Goal: Information Seeking & Learning: Learn about a topic

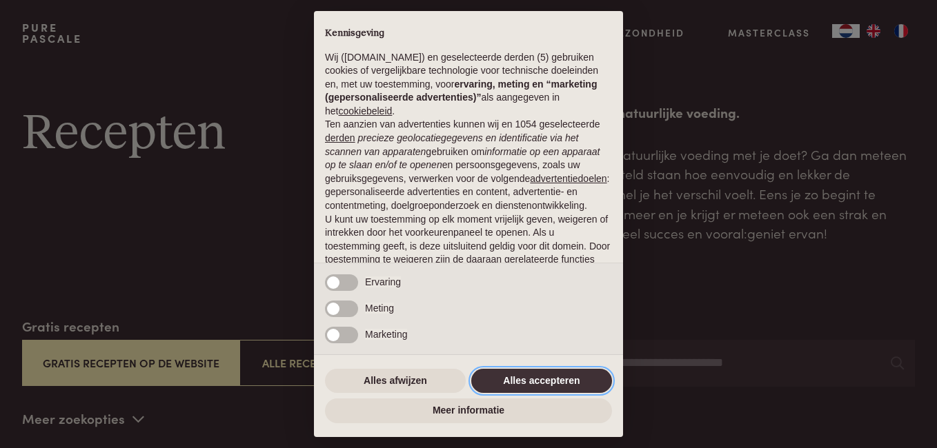
click at [522, 387] on button "Alles accepteren" at bounding box center [541, 381] width 141 height 25
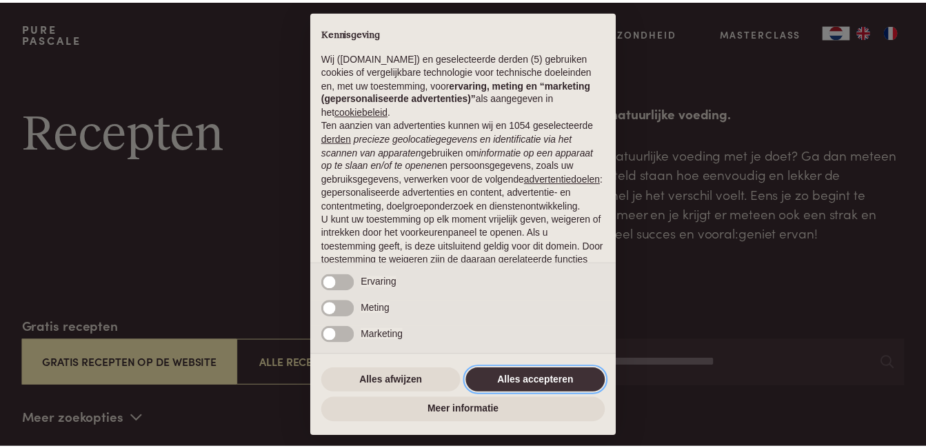
scroll to position [106, 0]
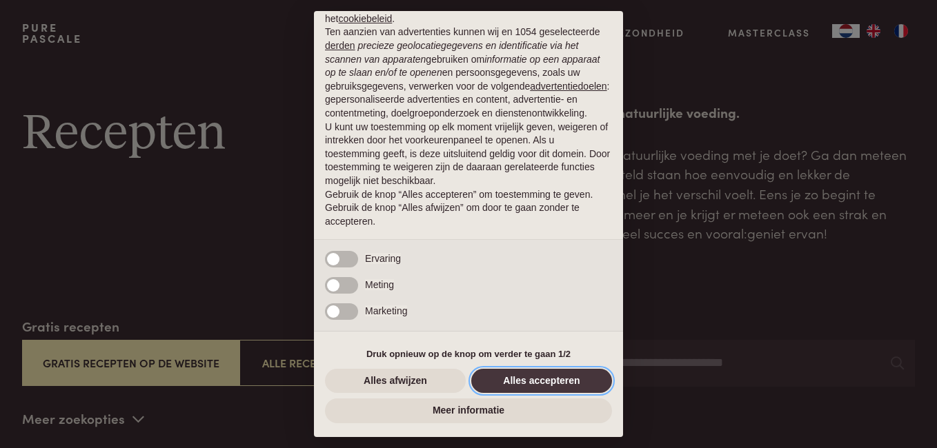
click at [522, 387] on button "Alles accepteren" at bounding box center [541, 381] width 141 height 25
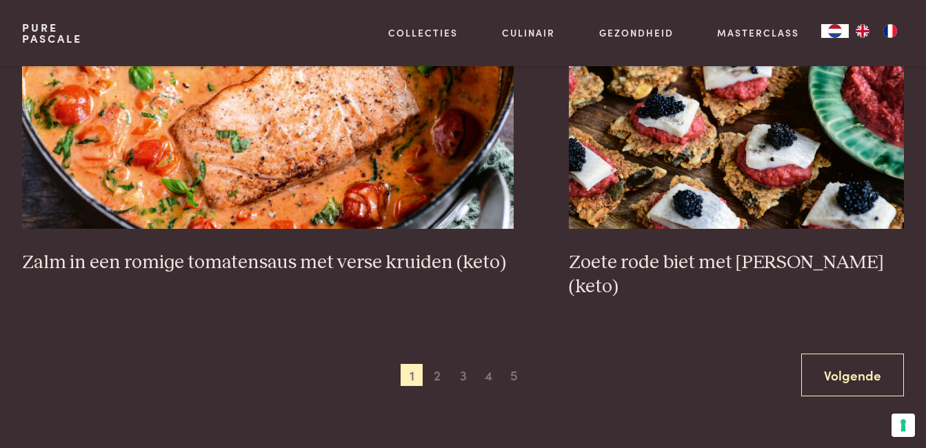
scroll to position [2428, 0]
click at [438, 363] on span "2" at bounding box center [437, 374] width 22 height 22
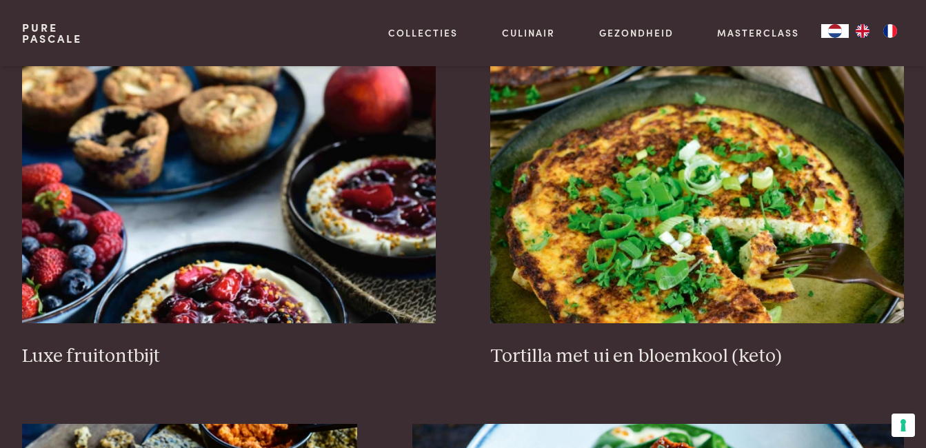
scroll to position [1607, 0]
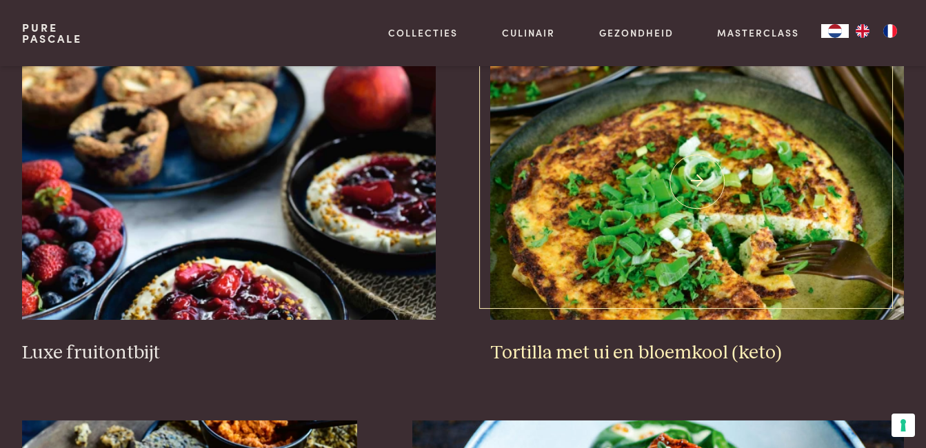
click at [645, 305] on img at bounding box center [697, 182] width 414 height 276
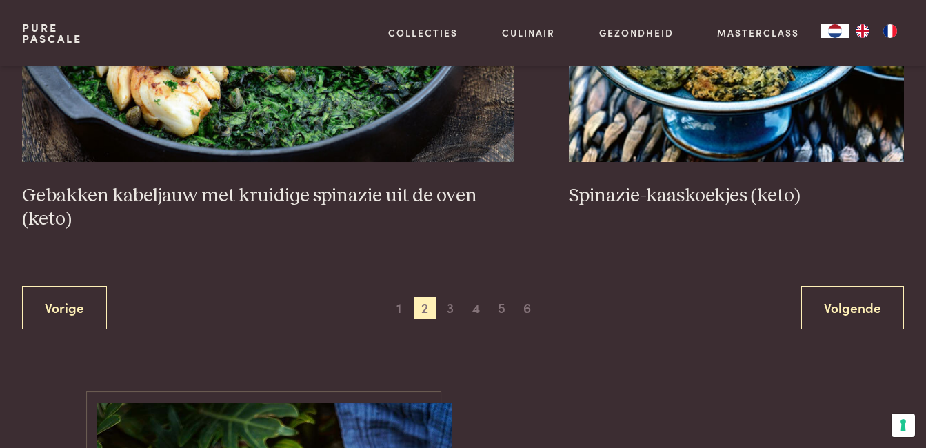
scroll to position [2554, 0]
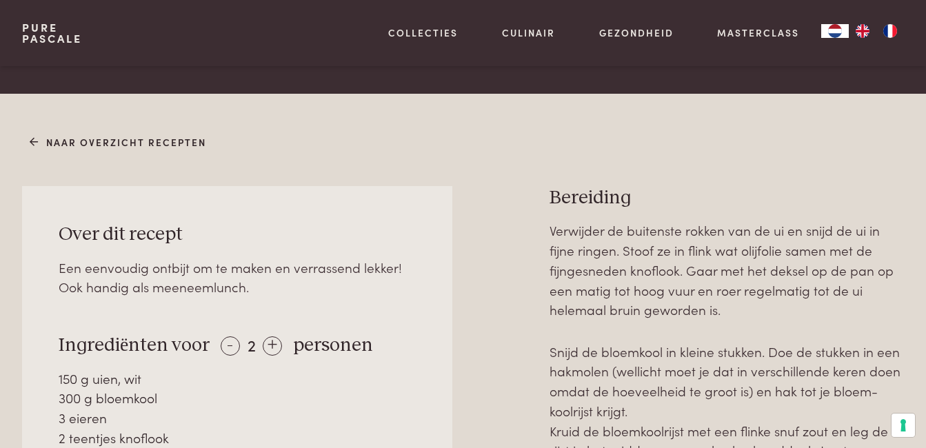
scroll to position [486, 0]
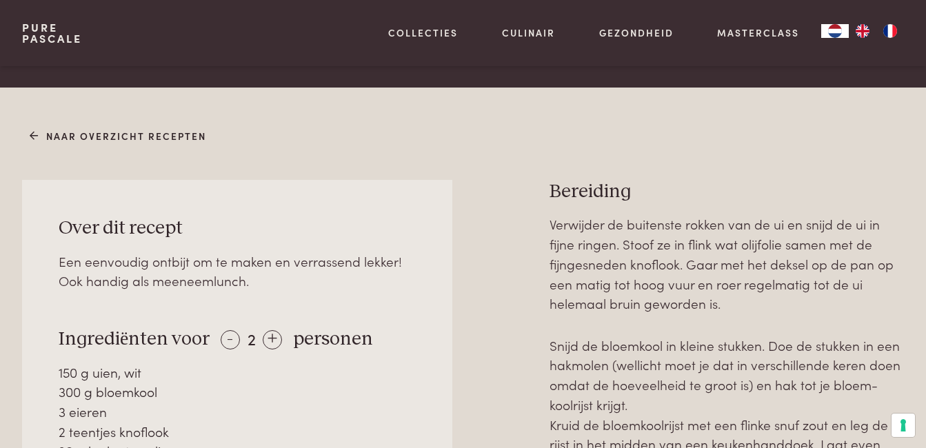
click at [890, 33] on img "FR" at bounding box center [890, 31] width 17 height 14
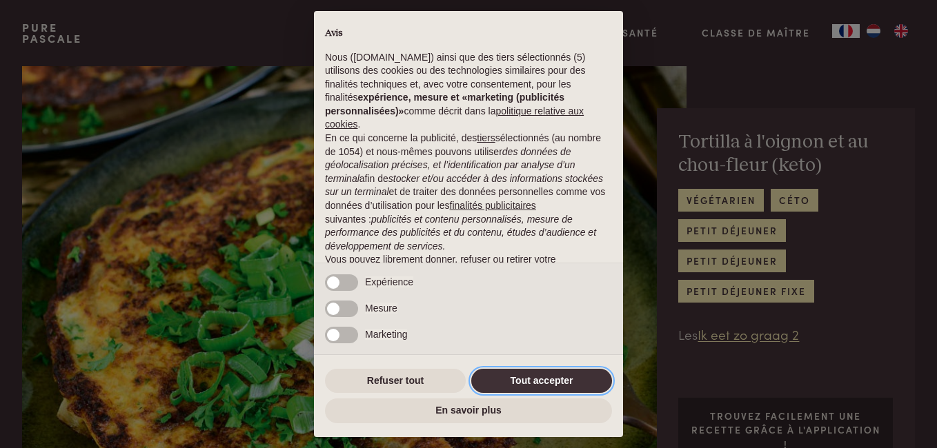
click at [550, 380] on button "Tout accepter" at bounding box center [541, 381] width 141 height 25
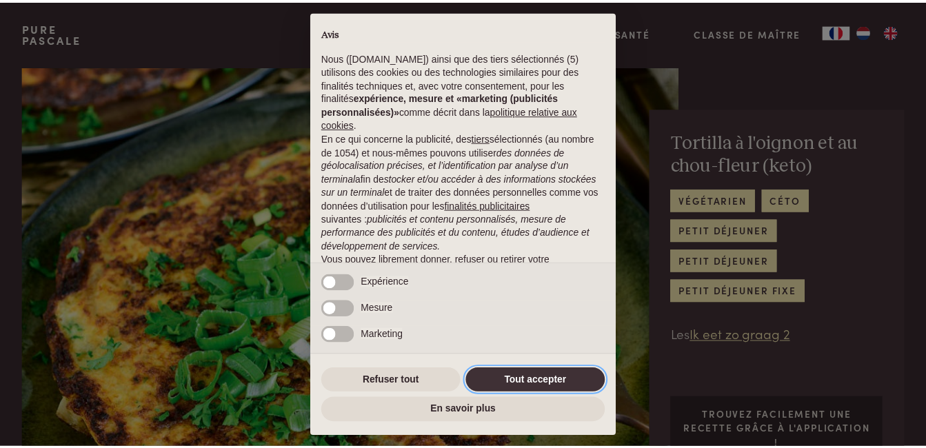
scroll to position [120, 0]
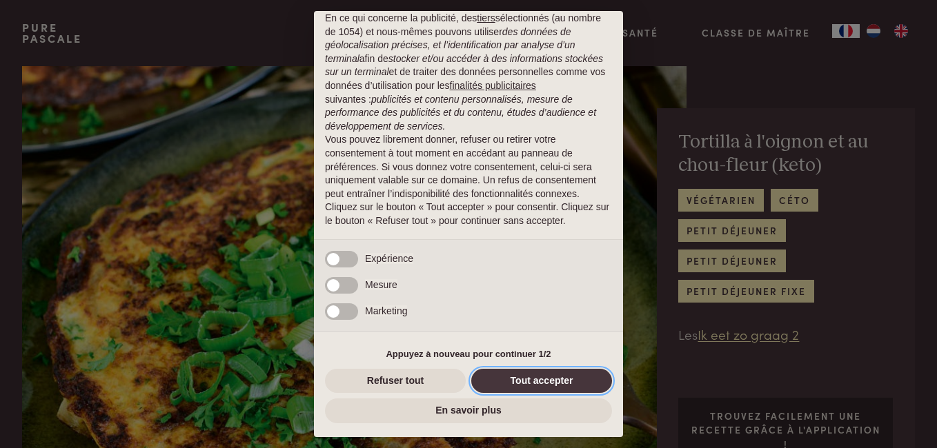
click at [550, 380] on button "Tout accepter" at bounding box center [541, 381] width 141 height 25
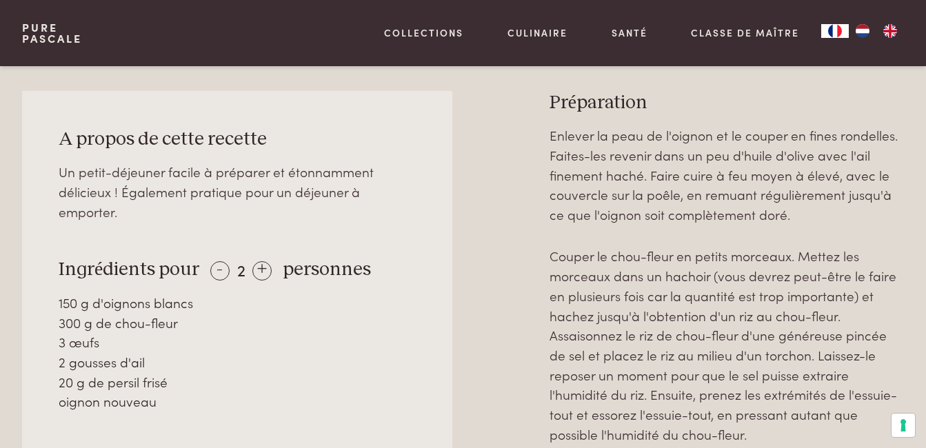
scroll to position [621, 0]
